Goal: Navigation & Orientation: Find specific page/section

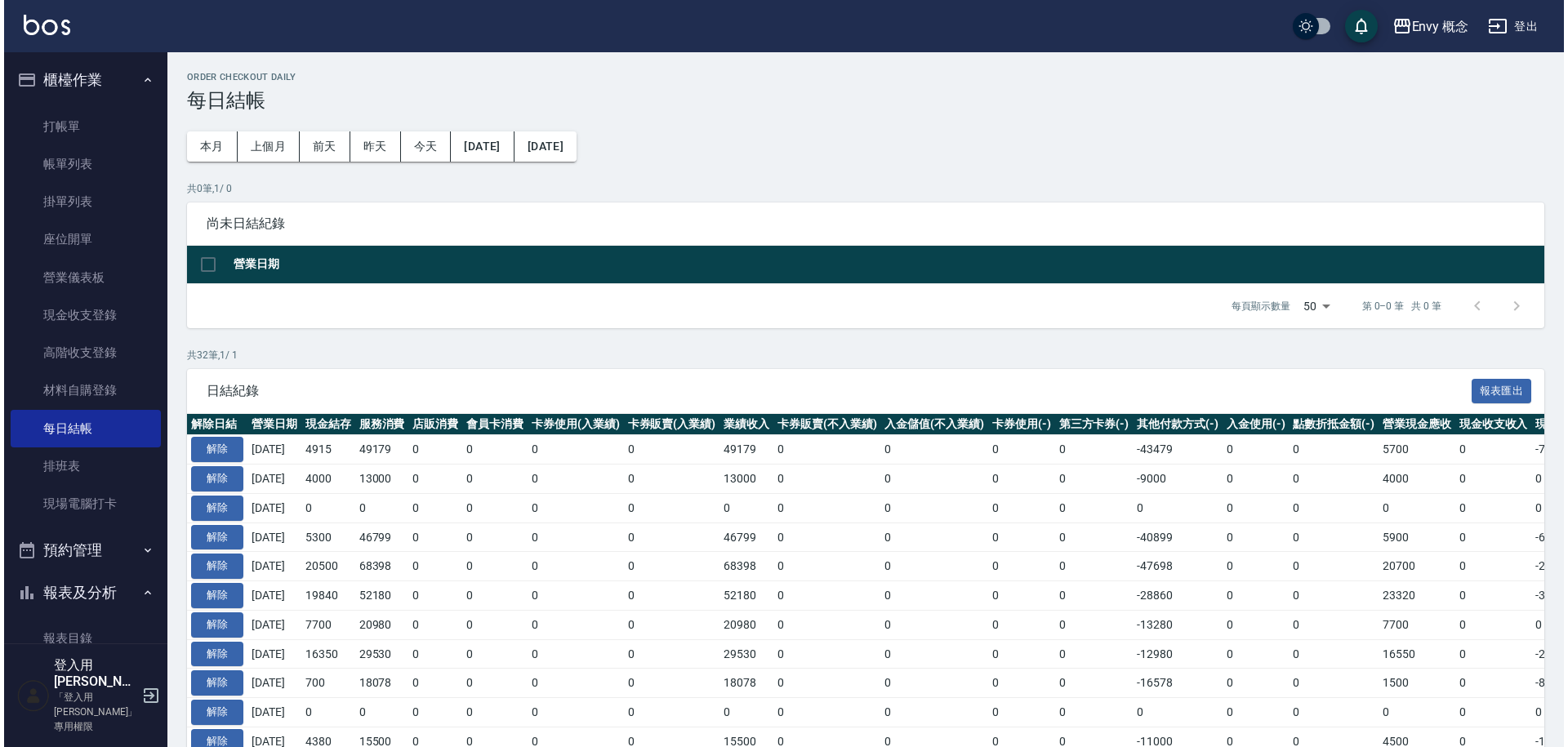
scroll to position [789, 0]
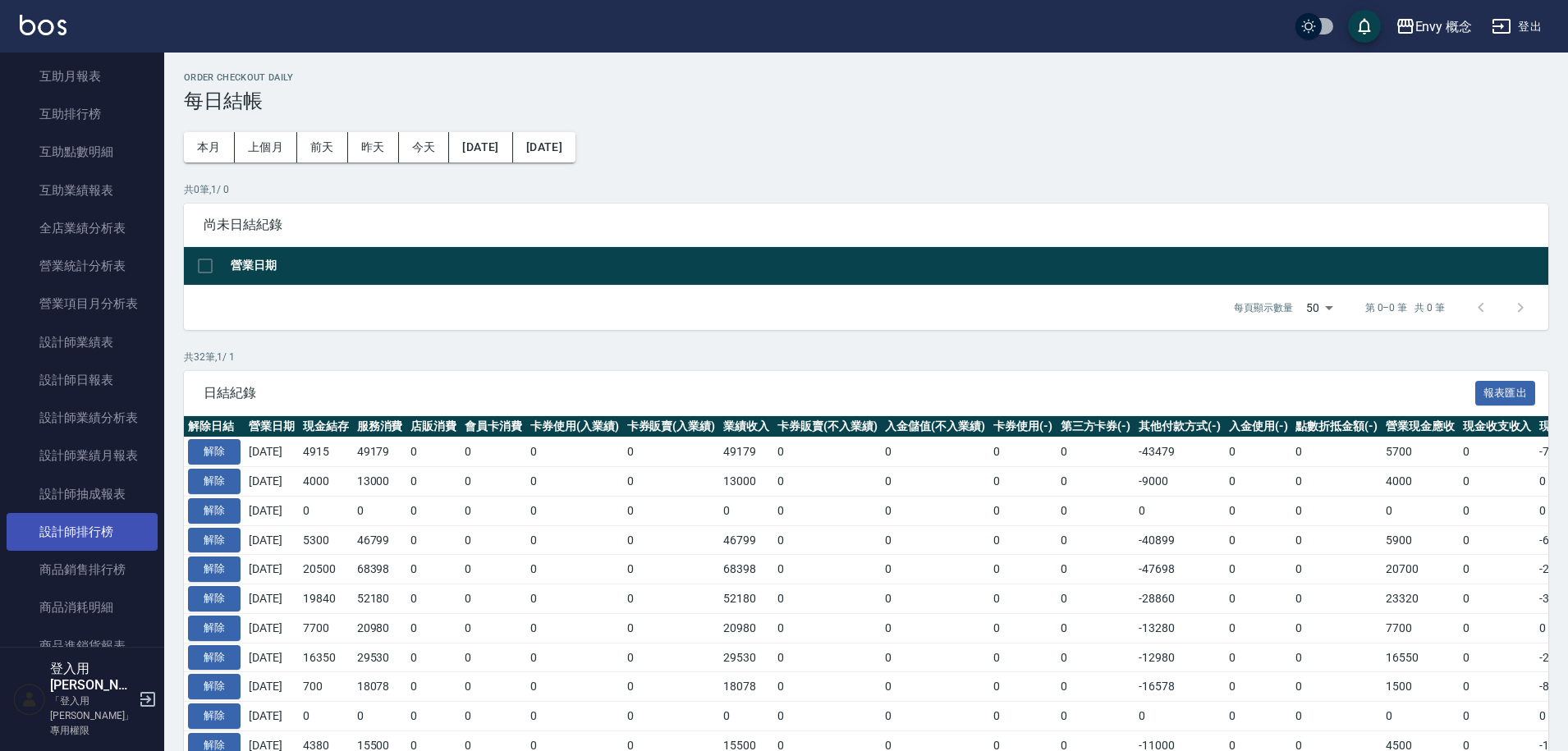
click at [114, 524] on link "設計師排行榜" at bounding box center [82, 531] width 151 height 38
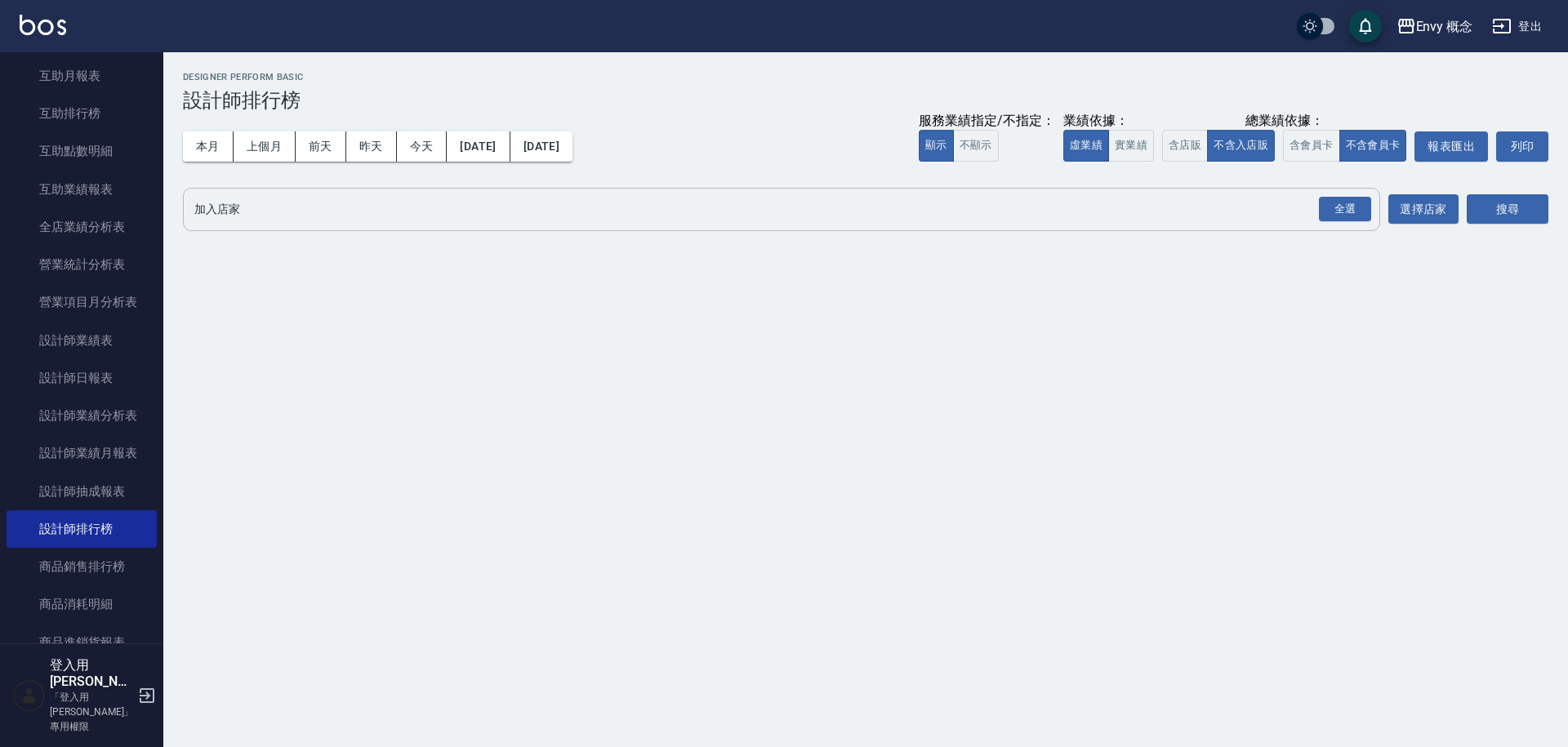
click at [240, 223] on div "全選 加入店家" at bounding box center [782, 210] width 1197 height 43
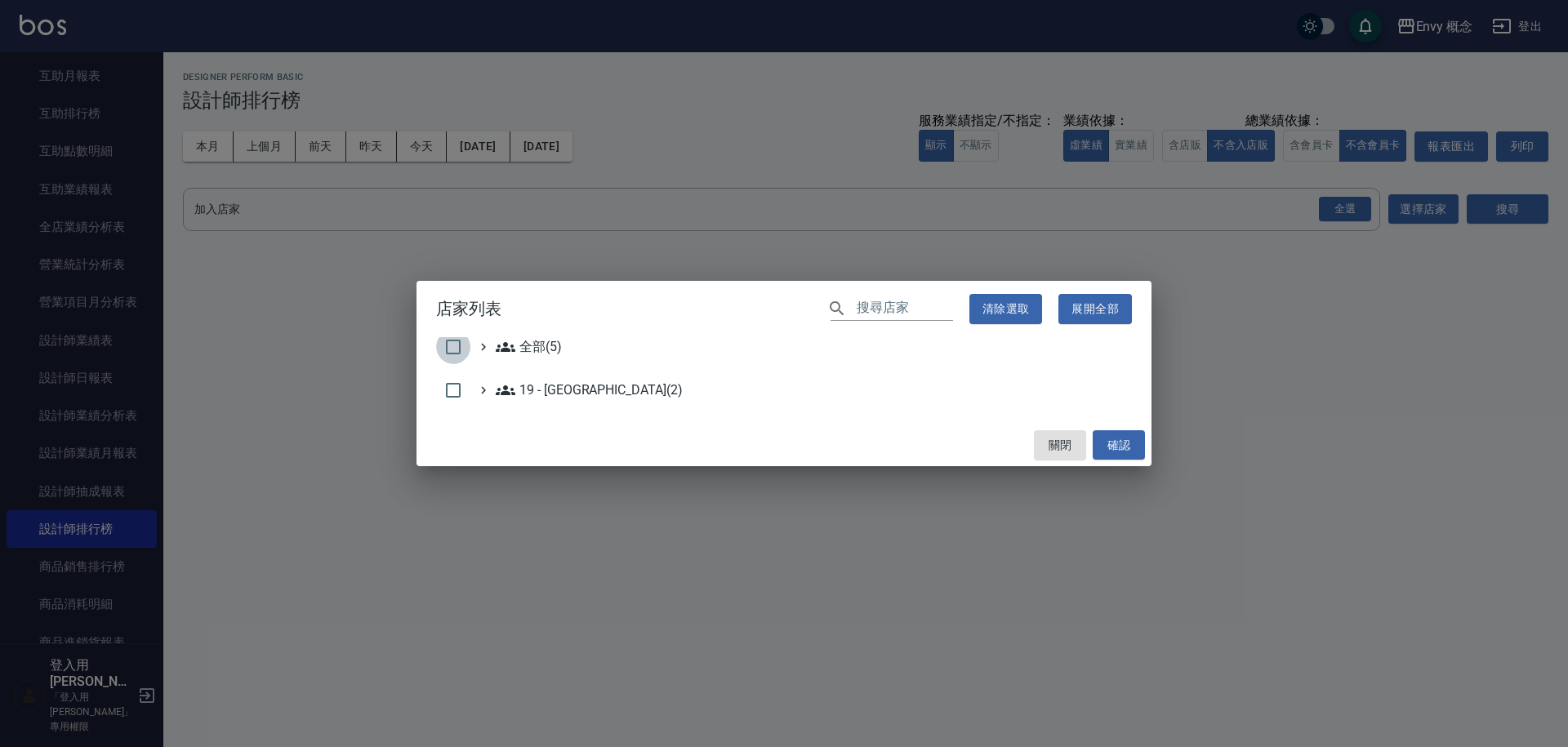
click at [444, 347] on input "checkbox" at bounding box center [453, 346] width 34 height 34
checkbox input "true"
click at [1114, 439] on button "確認" at bounding box center [1119, 445] width 53 height 30
checkbox input "false"
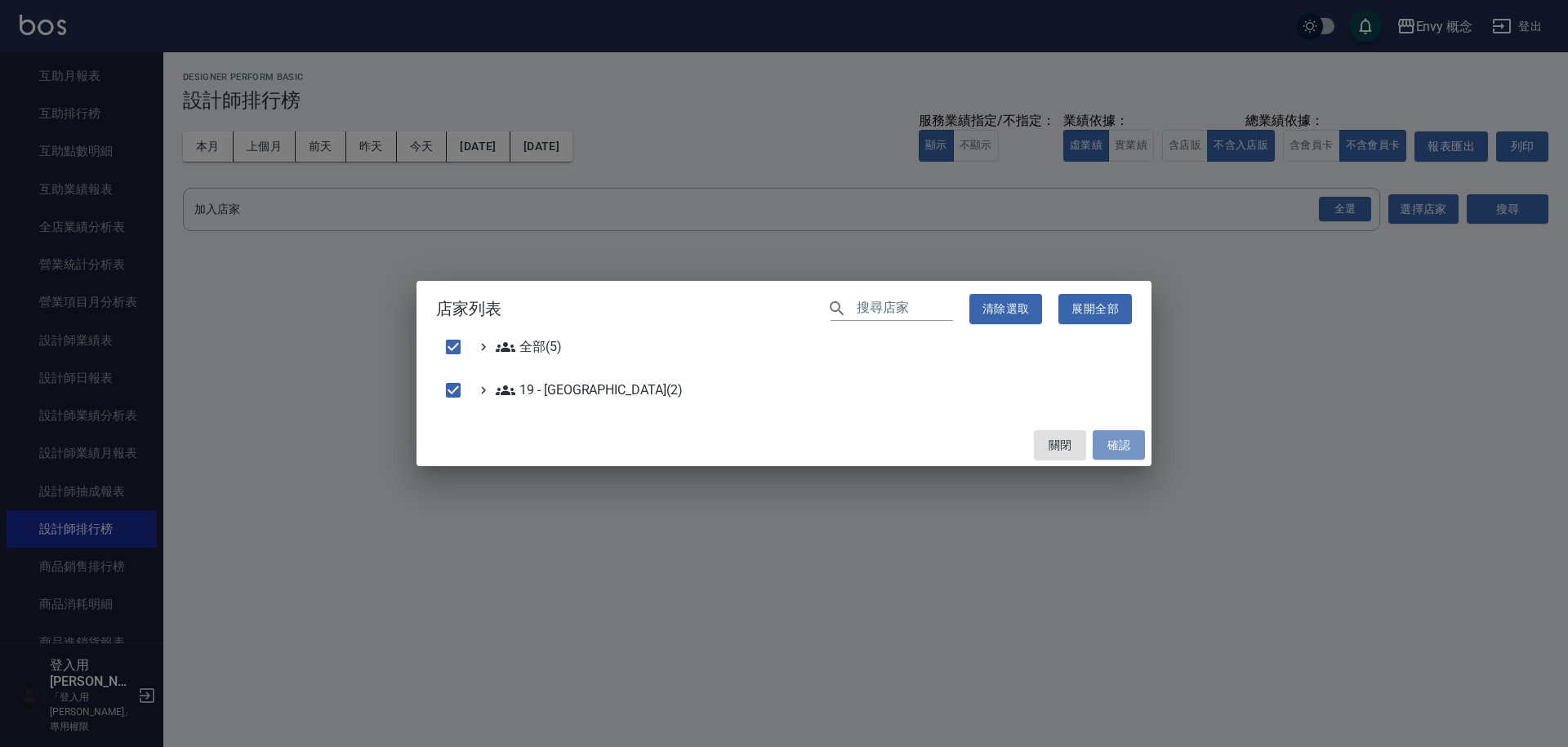
checkbox input "false"
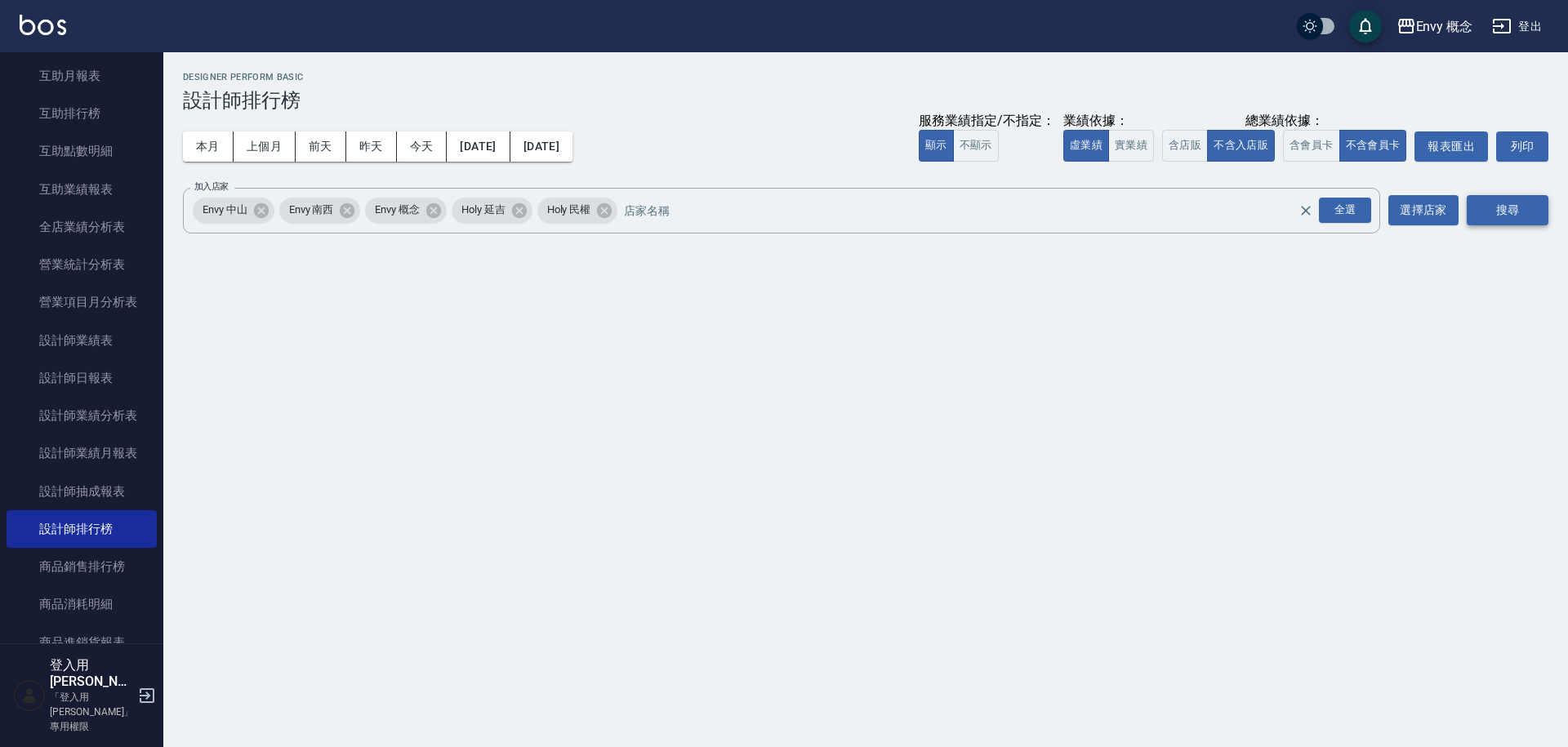
click at [1486, 219] on button "搜尋" at bounding box center [1508, 210] width 82 height 30
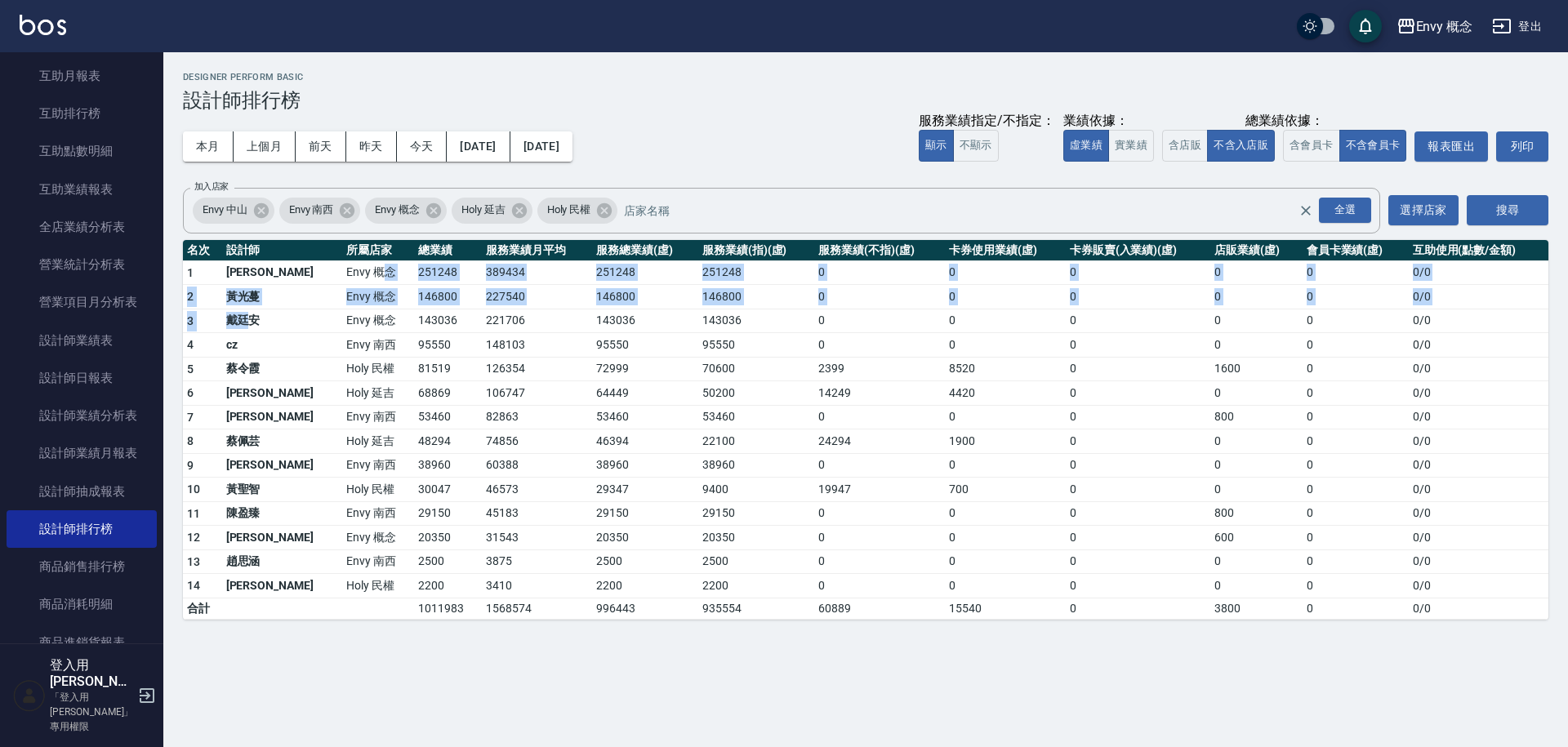
drag, startPoint x: 248, startPoint y: 324, endPoint x: 363, endPoint y: 255, distance: 134.1
click at [355, 256] on table "名次 設計師 所屬店家 總業績 服務業績月平均 服務總業績(虛) 服務業績(指)(虛) 服務業績(不指)(虛) 卡券使用業績(虛) 卡券販賣(入業績)(虛) …" at bounding box center [866, 429] width 1366 height 379
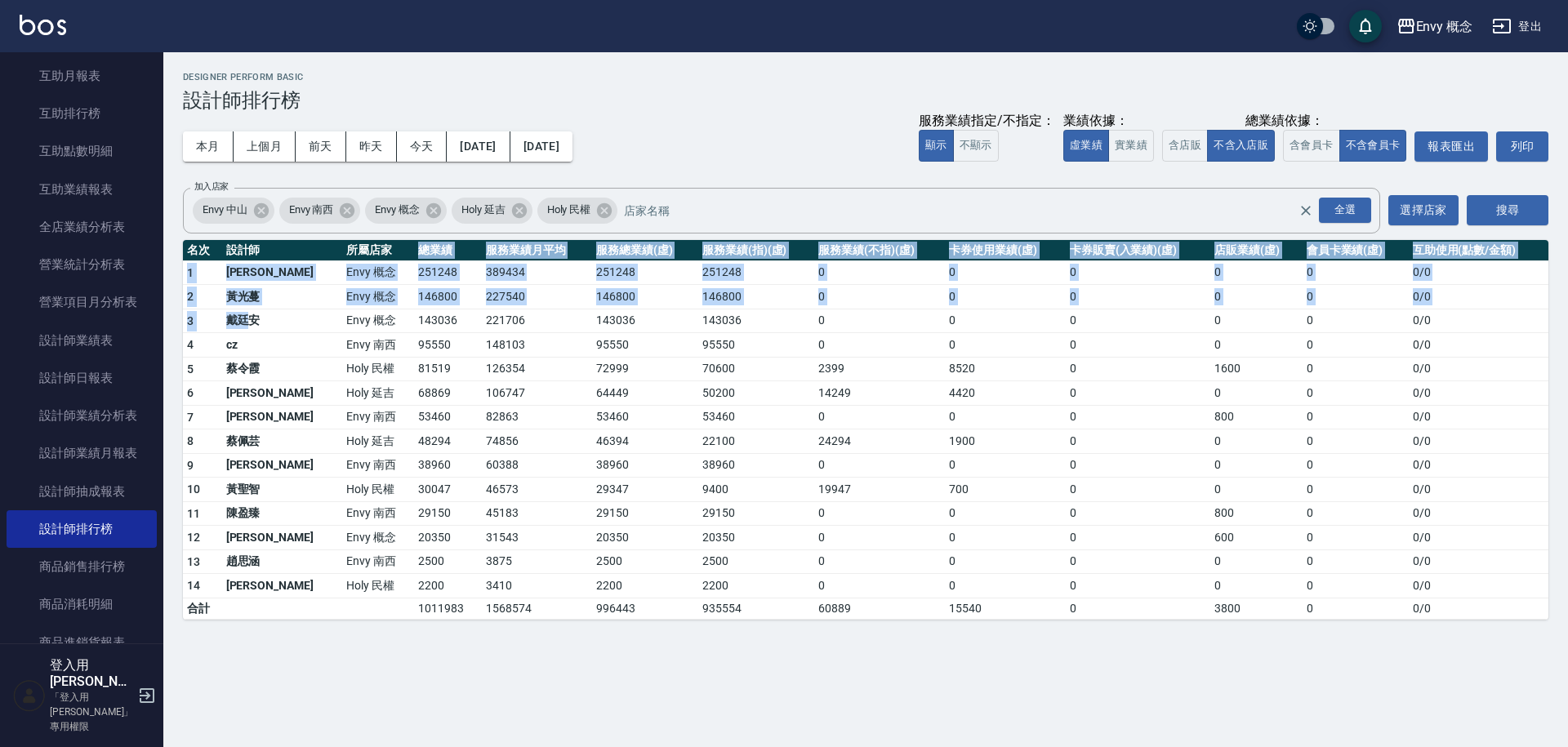
click at [414, 255] on th "總業績" at bounding box center [447, 251] width 67 height 21
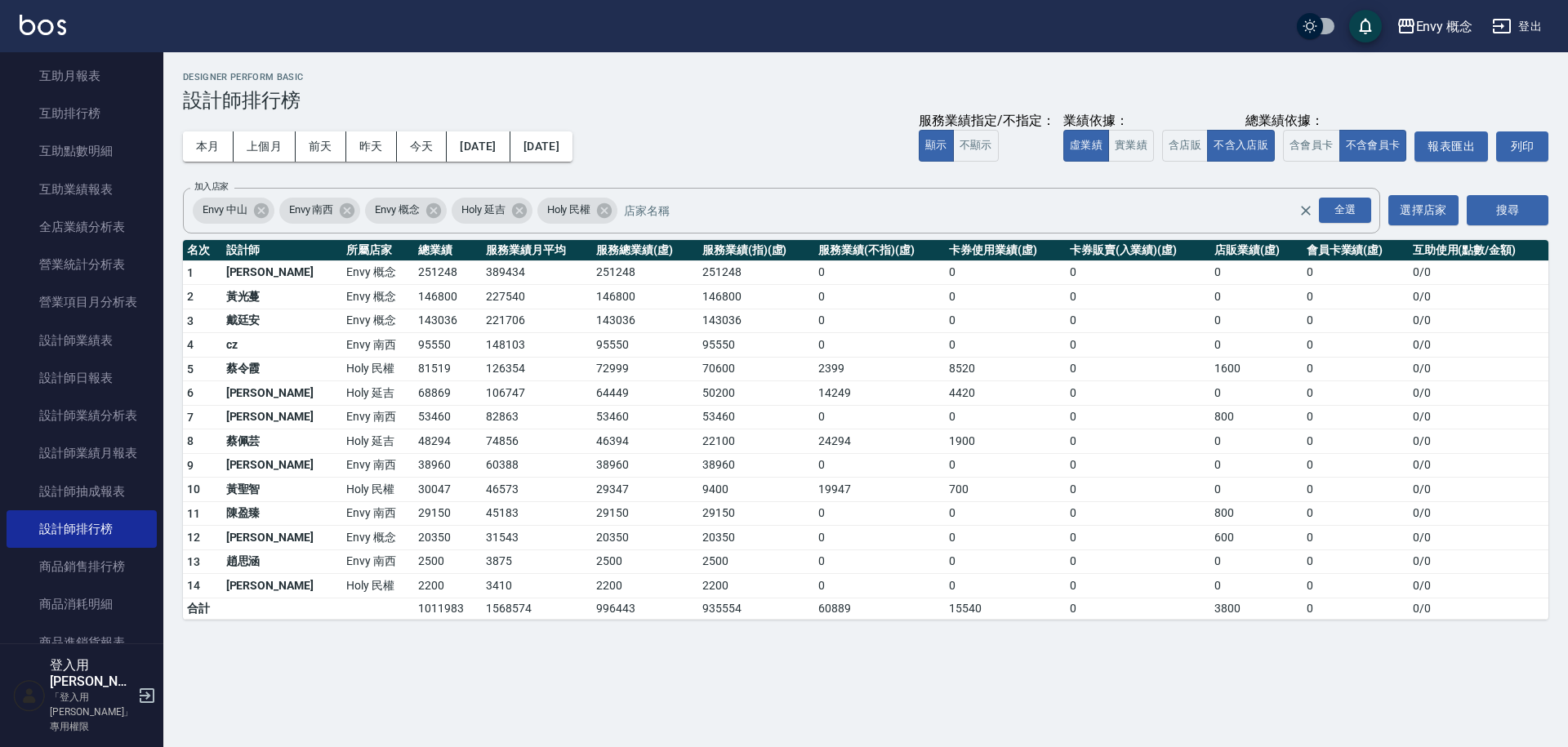
click at [237, 319] on td "戴廷安" at bounding box center [282, 320] width 120 height 24
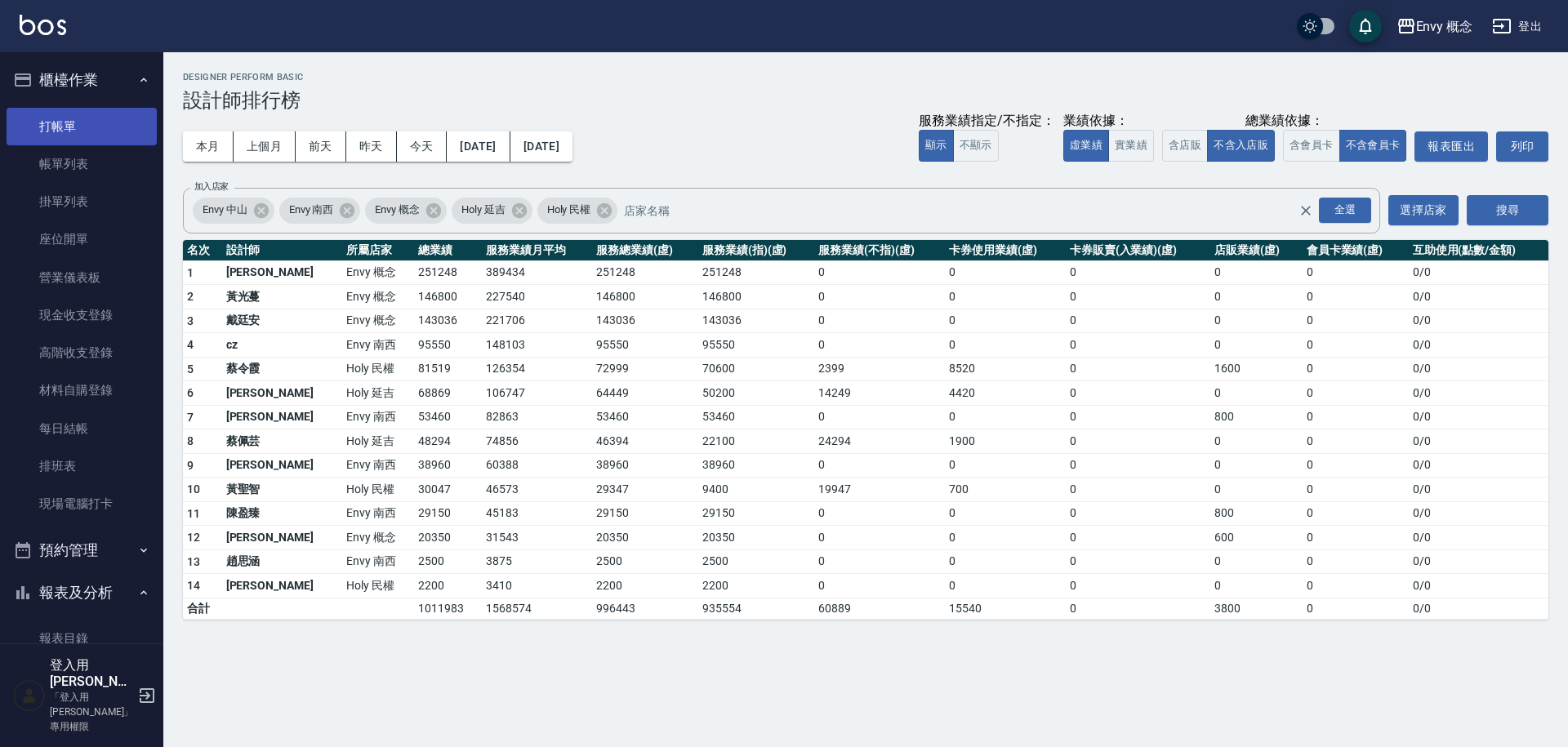
click at [53, 120] on link "打帳單" at bounding box center [82, 127] width 150 height 38
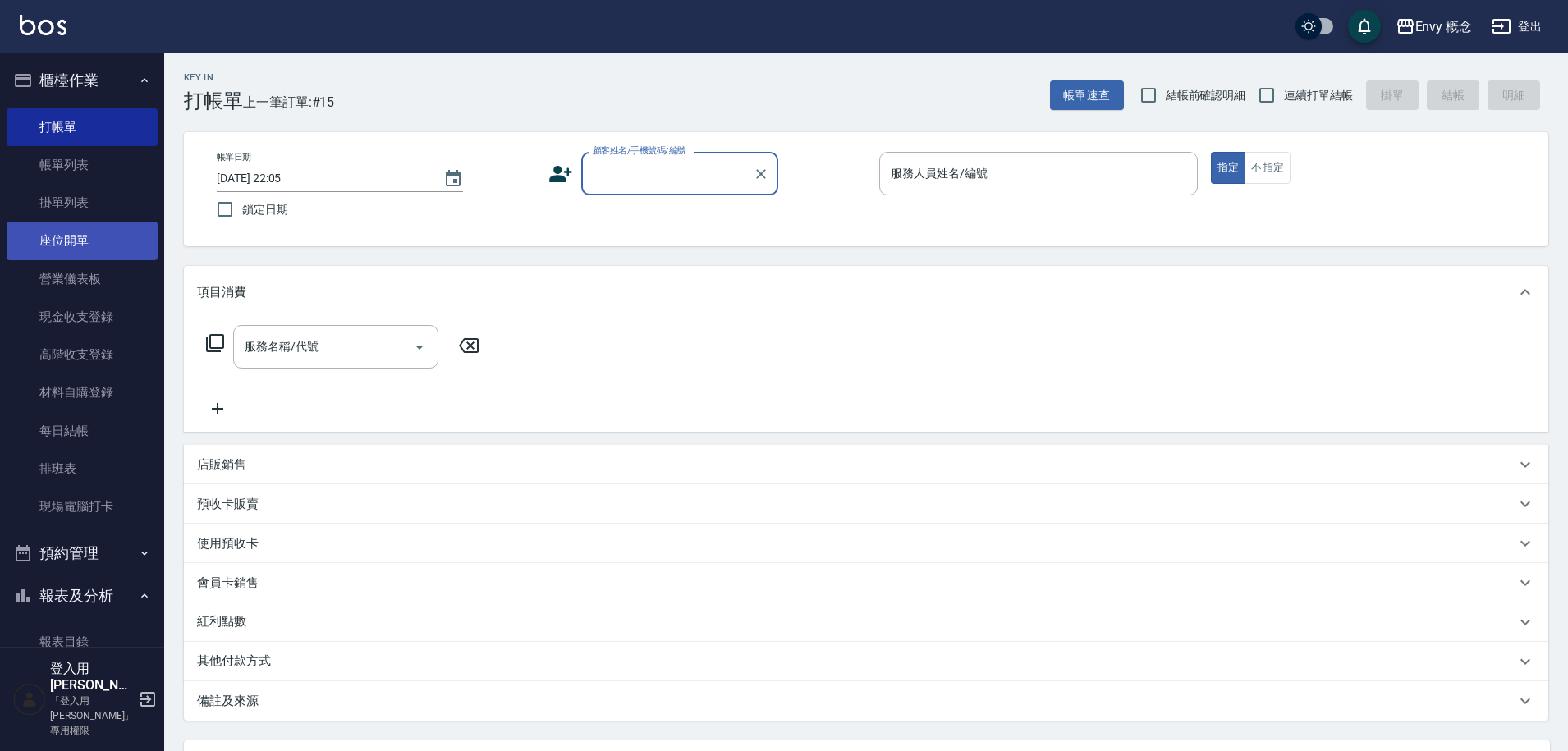
click at [116, 251] on link "座位開單" at bounding box center [82, 240] width 151 height 38
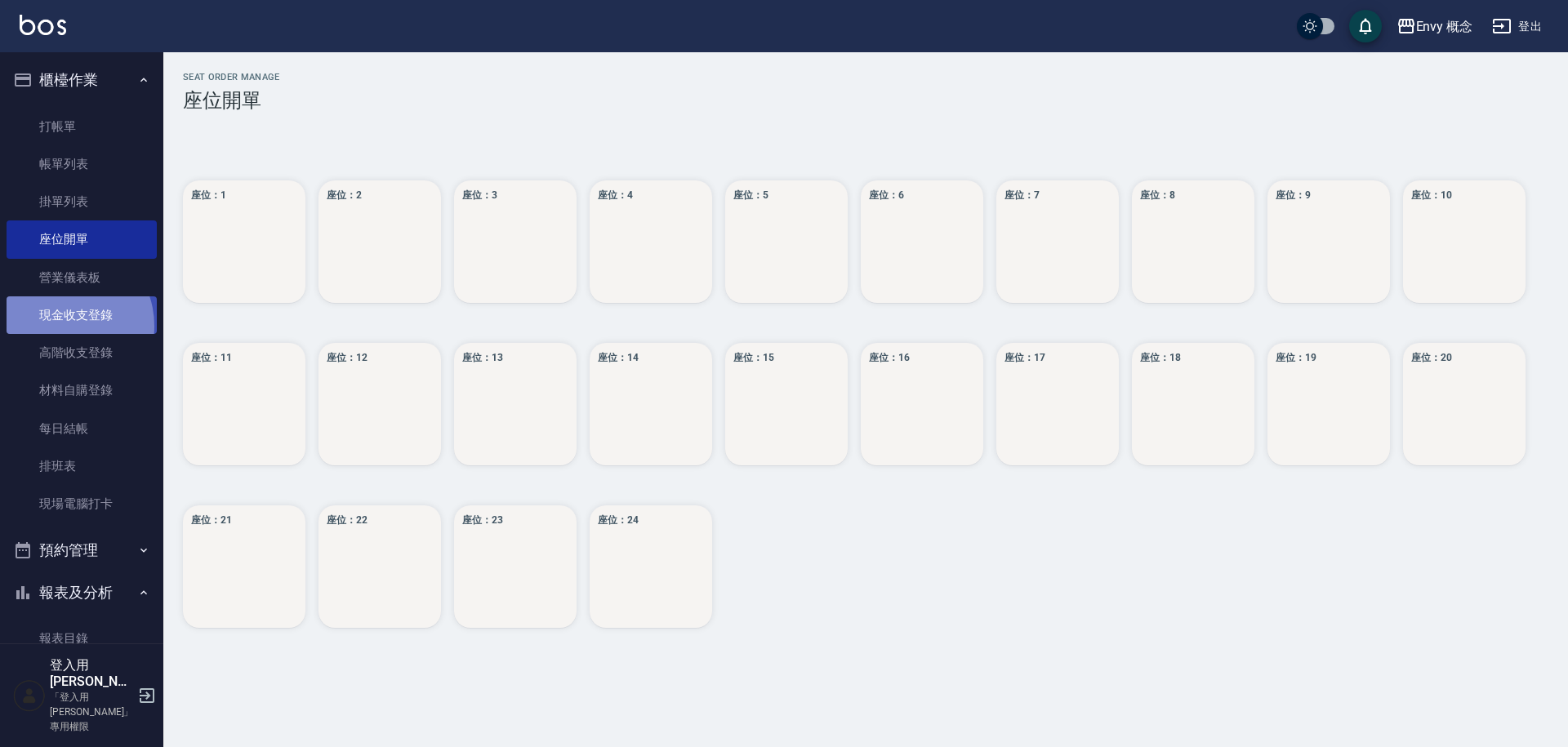
click at [60, 327] on link "現金收支登錄" at bounding box center [82, 315] width 150 height 38
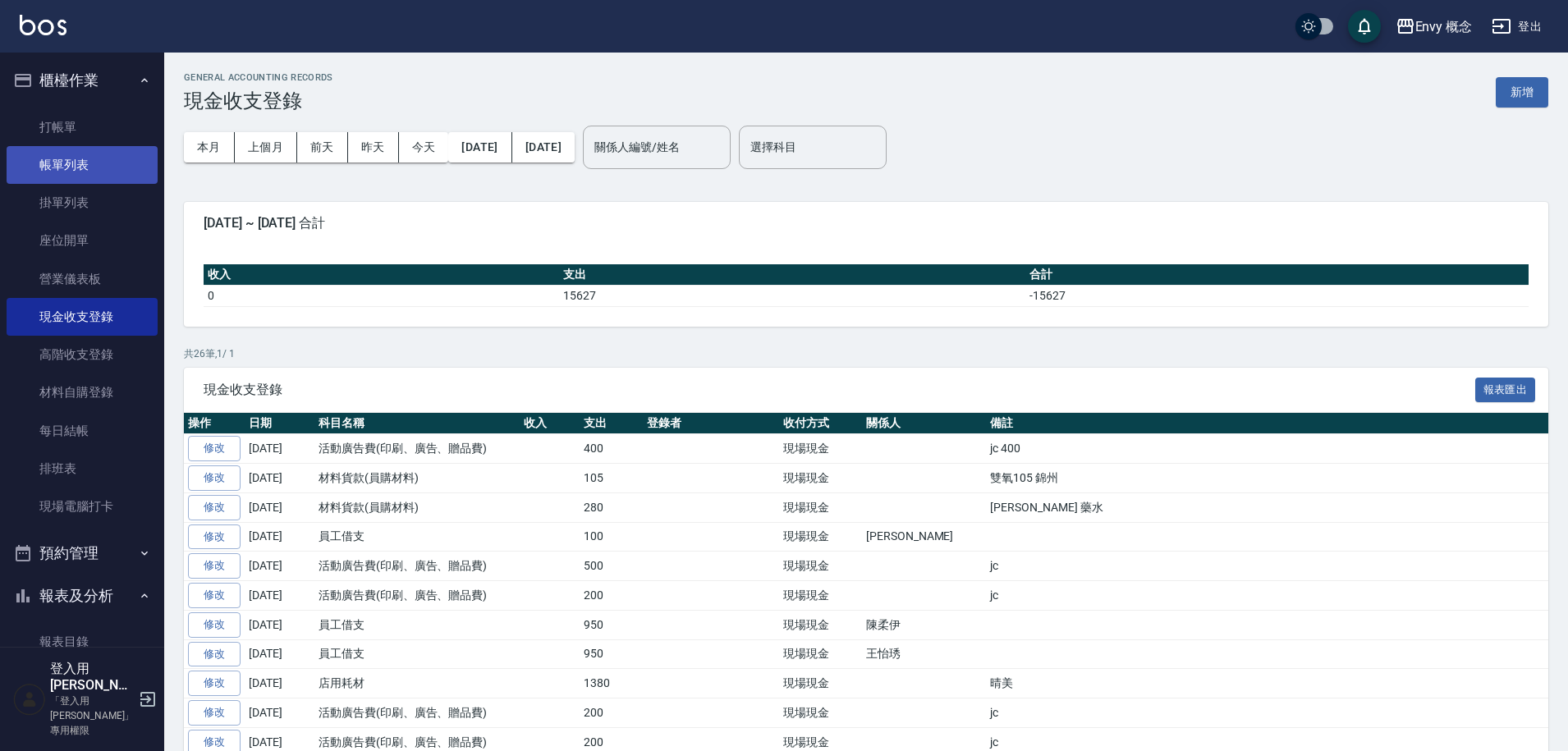
click at [90, 178] on link "帳單列表" at bounding box center [82, 165] width 151 height 38
click at [104, 218] on link "掛單列表" at bounding box center [82, 203] width 151 height 38
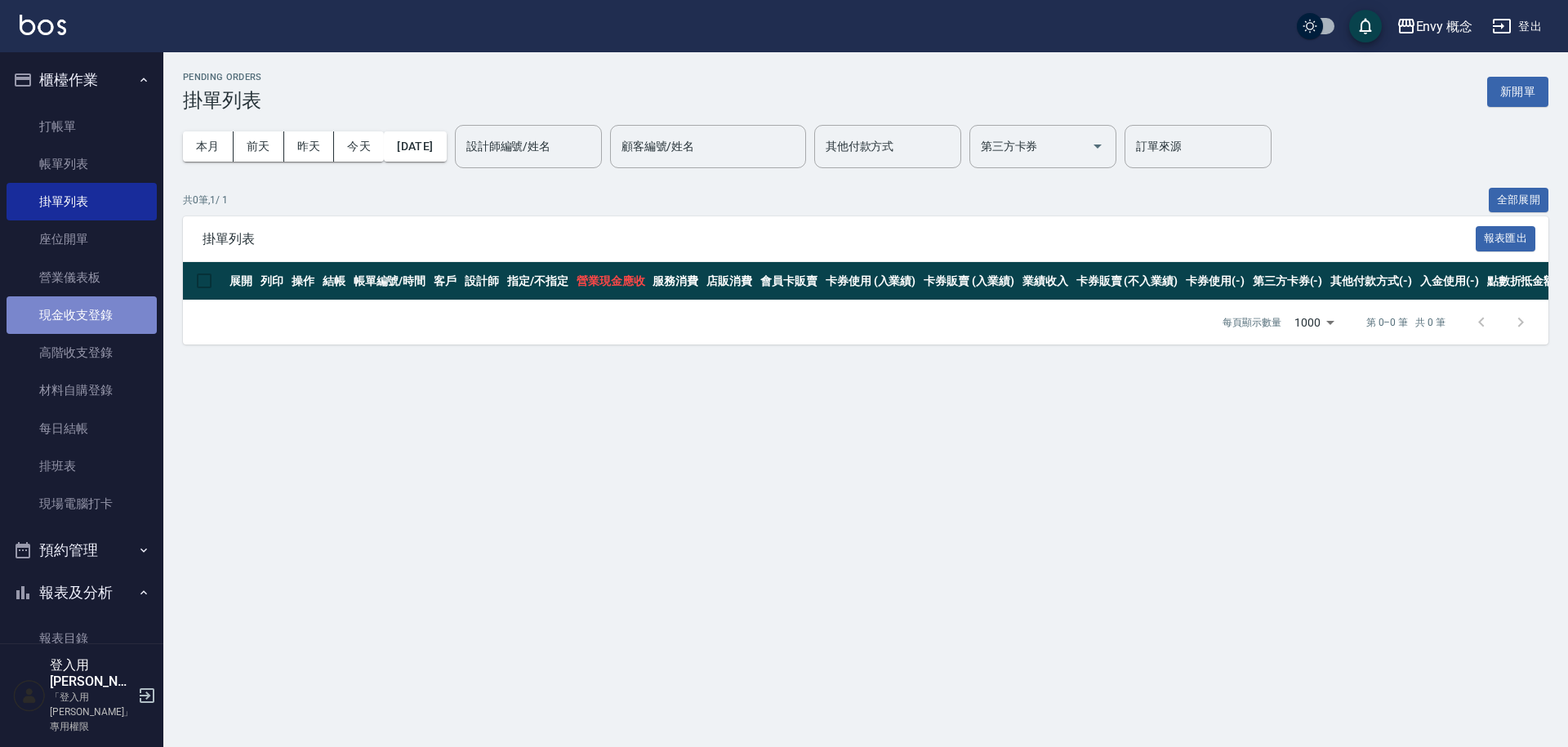
click at [108, 314] on link "現金收支登錄" at bounding box center [82, 315] width 150 height 38
